Goal: Transaction & Acquisition: Download file/media

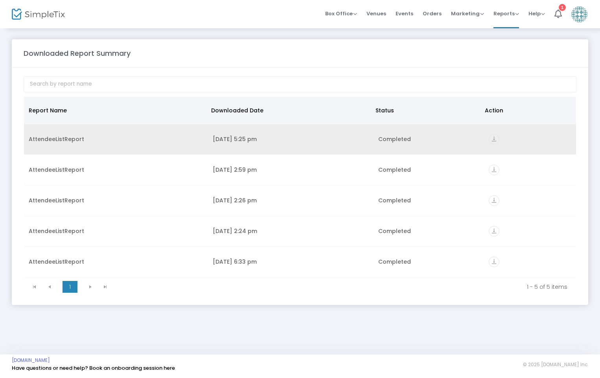
click at [493, 138] on icon "vertical_align_bottom" at bounding box center [494, 139] width 11 height 11
